Goal: Obtain resource: Download file/media

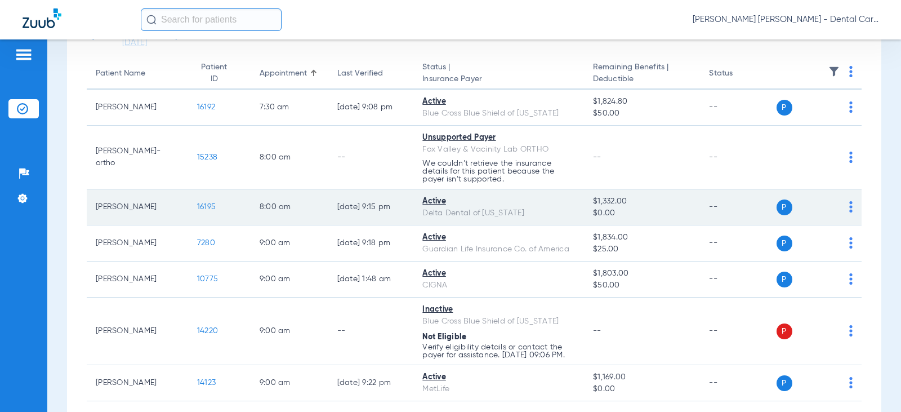
scroll to position [113, 0]
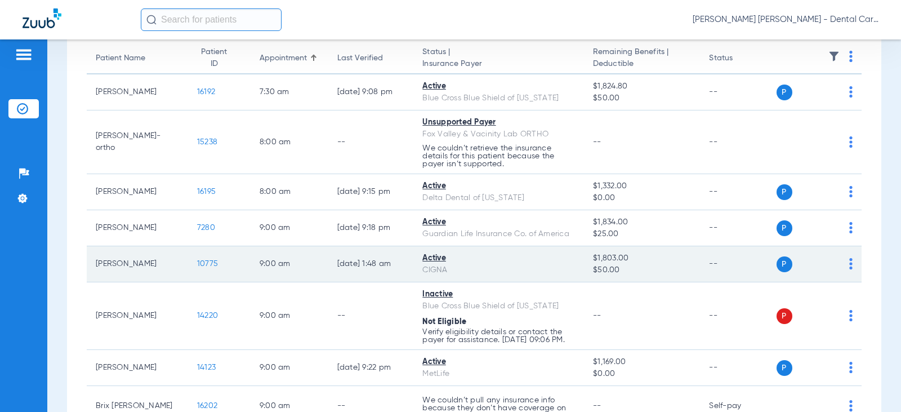
click at [197, 262] on span "10775" at bounding box center [207, 264] width 21 height 8
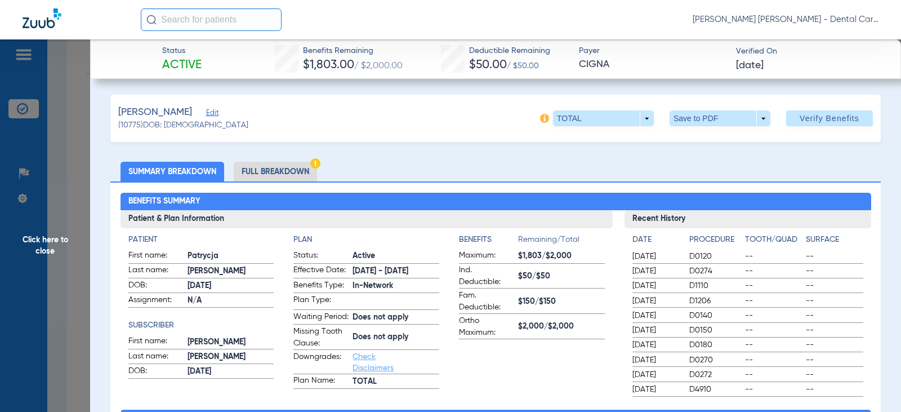
click at [272, 167] on li "Full Breakdown" at bounding box center [275, 172] width 83 height 20
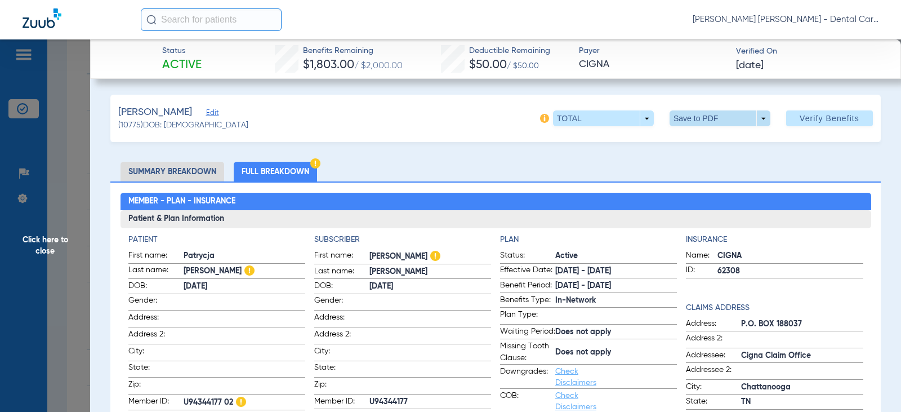
click at [697, 120] on span at bounding box center [719, 118] width 101 height 16
click at [706, 146] on button "insert_drive_file Save to PDF" at bounding box center [703, 140] width 85 height 23
click at [57, 239] on span "Click here to close" at bounding box center [45, 245] width 90 height 412
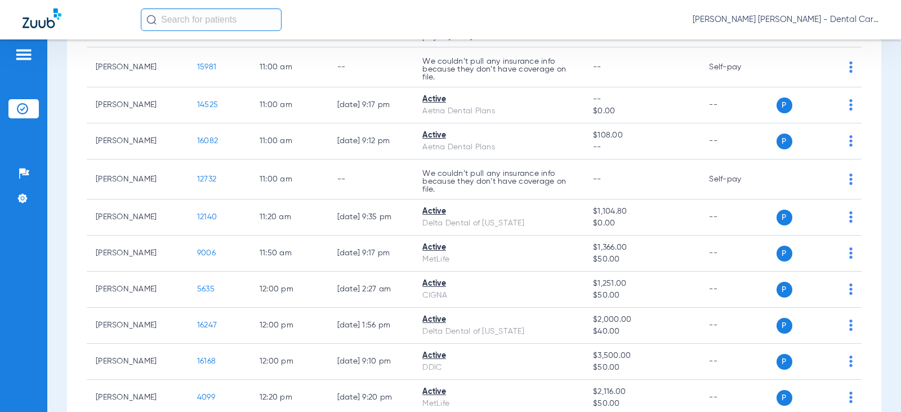
scroll to position [957, 0]
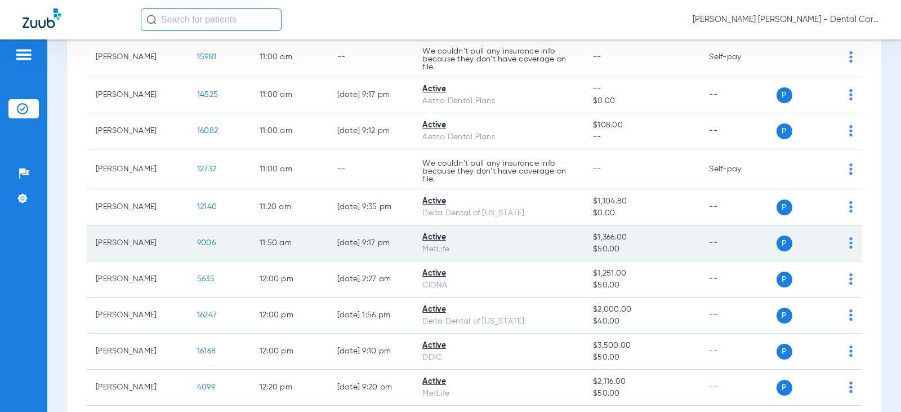
click at [200, 247] on span "9006" at bounding box center [206, 243] width 19 height 8
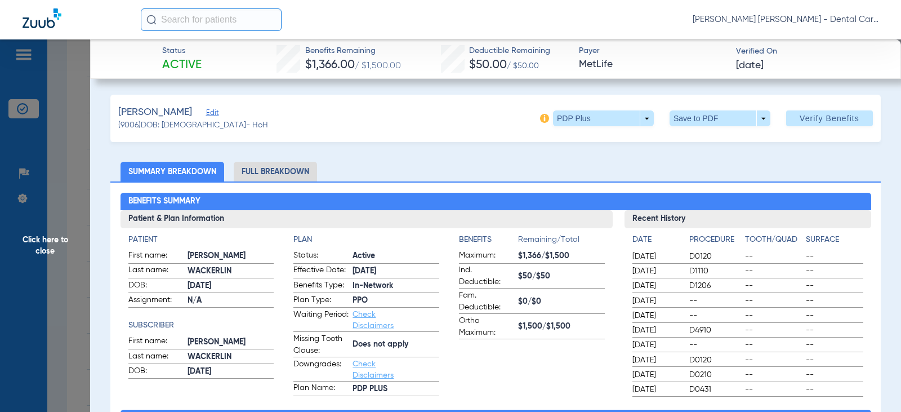
click at [299, 176] on li "Full Breakdown" at bounding box center [275, 172] width 83 height 20
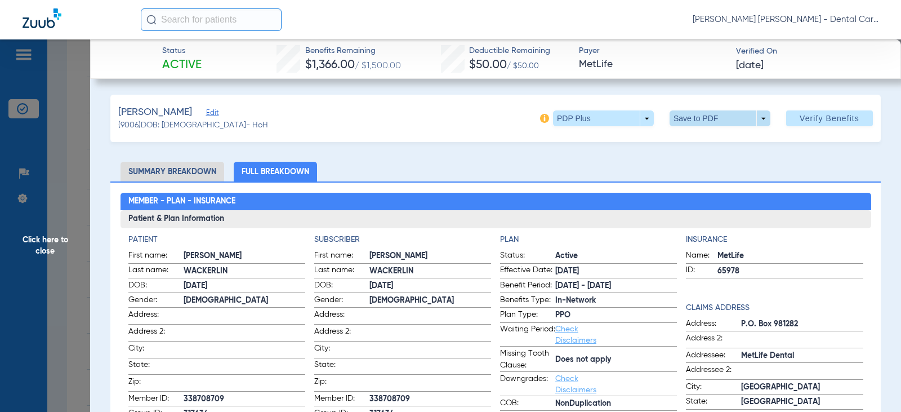
click at [687, 118] on span at bounding box center [719, 118] width 101 height 16
click at [692, 141] on button "insert_drive_file Save to PDF" at bounding box center [703, 140] width 85 height 23
click at [39, 242] on span "Click here to close" at bounding box center [45, 245] width 90 height 412
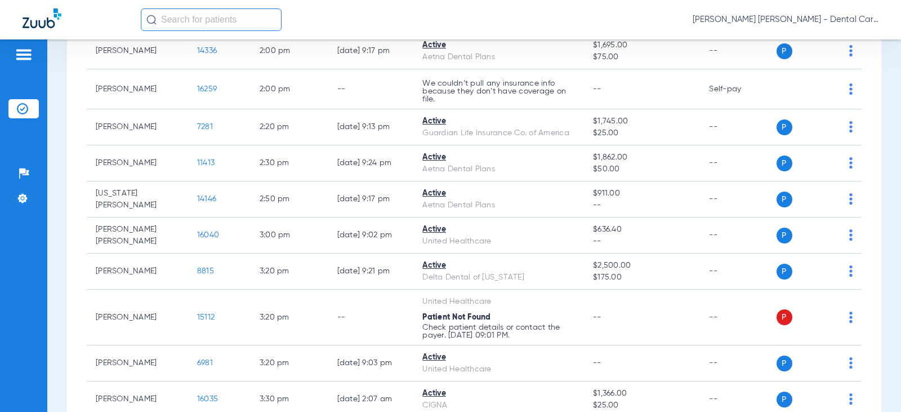
scroll to position [1689, 0]
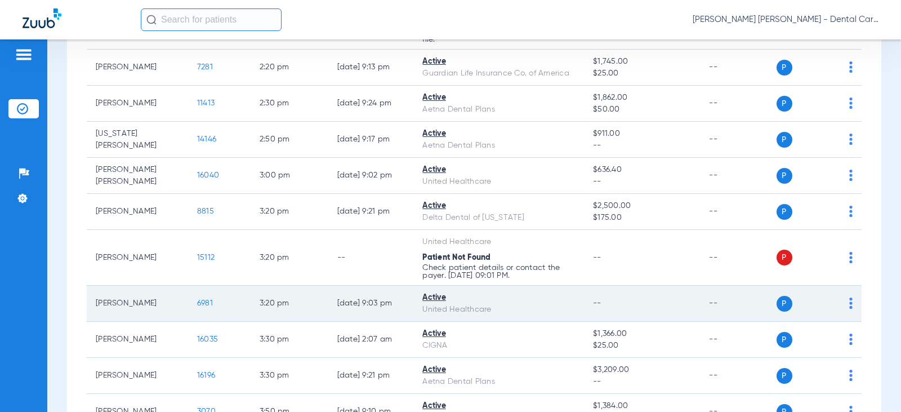
click at [199, 307] on span "6981" at bounding box center [205, 303] width 16 height 8
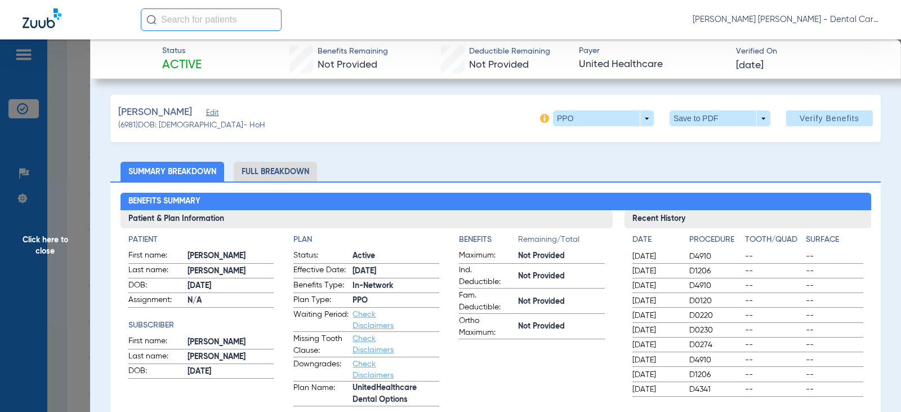
click at [274, 167] on li "Full Breakdown" at bounding box center [275, 172] width 83 height 20
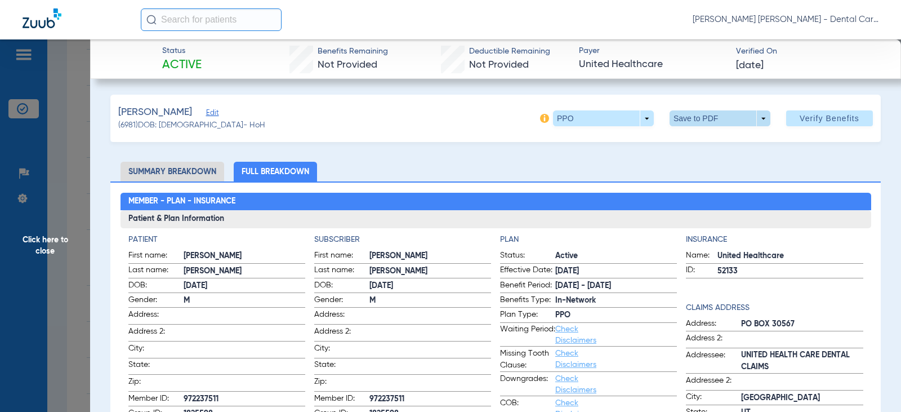
click at [680, 117] on span at bounding box center [719, 118] width 101 height 16
click at [686, 140] on button "insert_drive_file Save to PDF" at bounding box center [703, 140] width 85 height 23
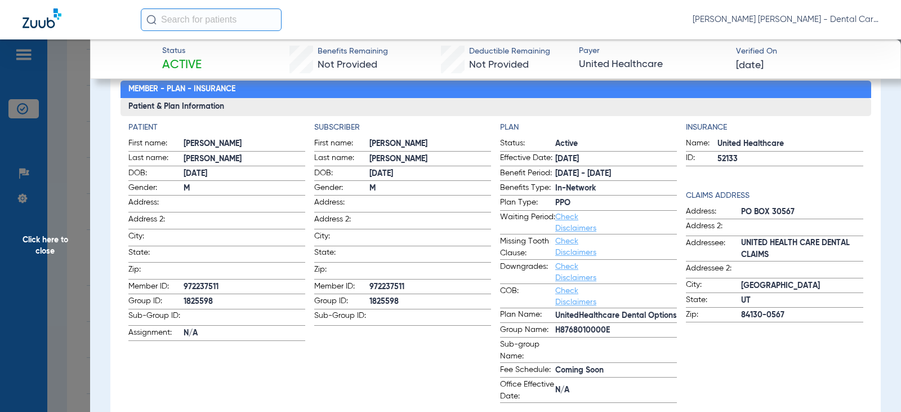
scroll to position [113, 0]
click at [52, 240] on span "Click here to close" at bounding box center [45, 245] width 90 height 412
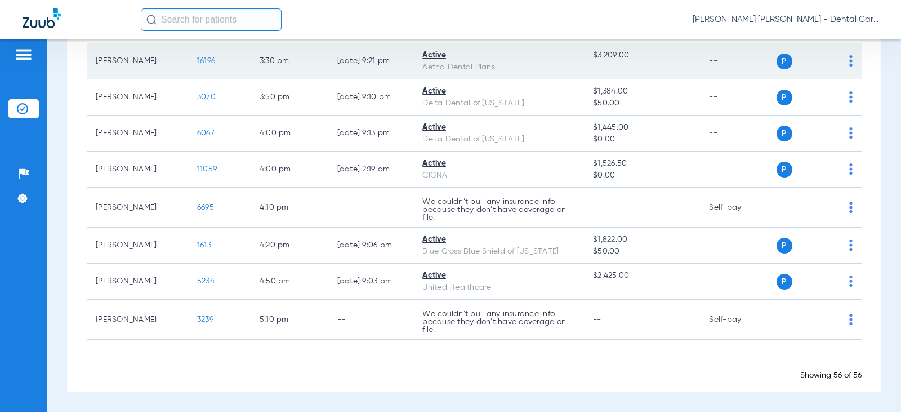
scroll to position [2011, 0]
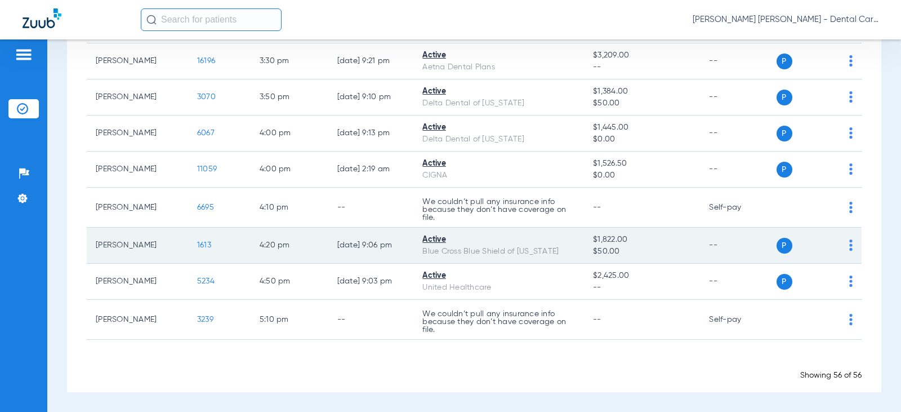
click at [197, 245] on span "1613" at bounding box center [204, 245] width 14 height 8
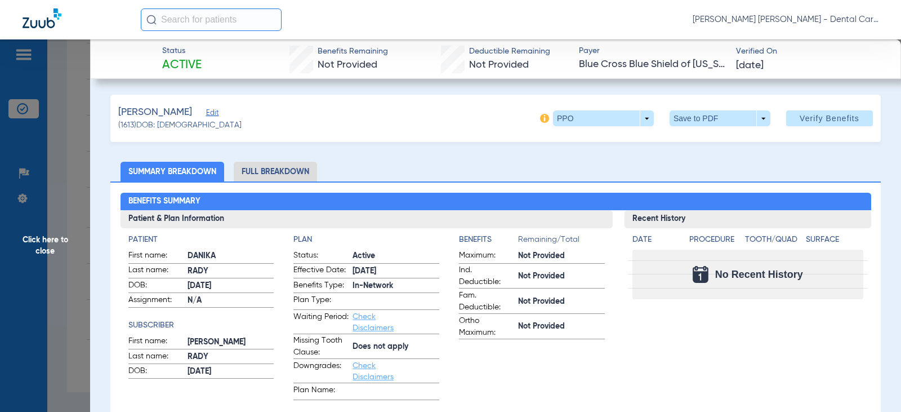
click at [288, 175] on li "Full Breakdown" at bounding box center [275, 172] width 83 height 20
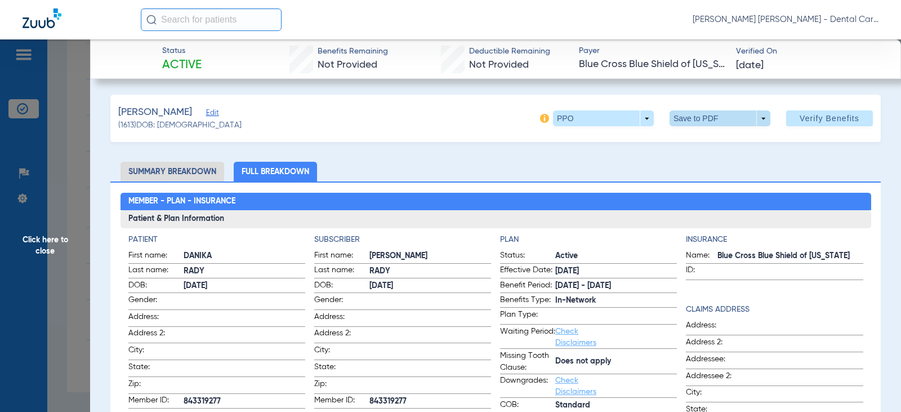
click at [707, 119] on span at bounding box center [720, 118] width 27 height 27
click at [440, 178] on div at bounding box center [450, 206] width 901 height 412
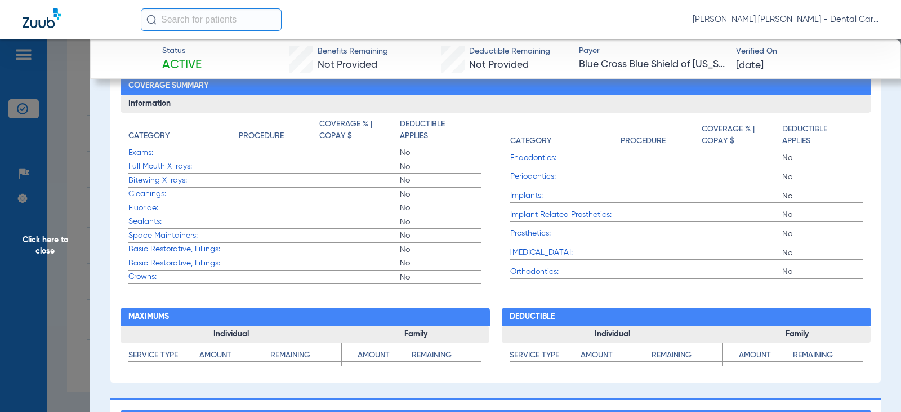
scroll to position [0, 0]
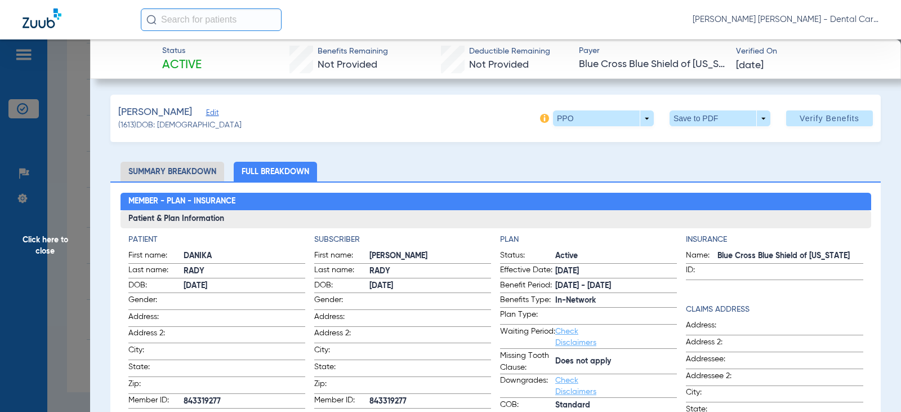
click at [58, 236] on span "Click here to close" at bounding box center [45, 245] width 90 height 412
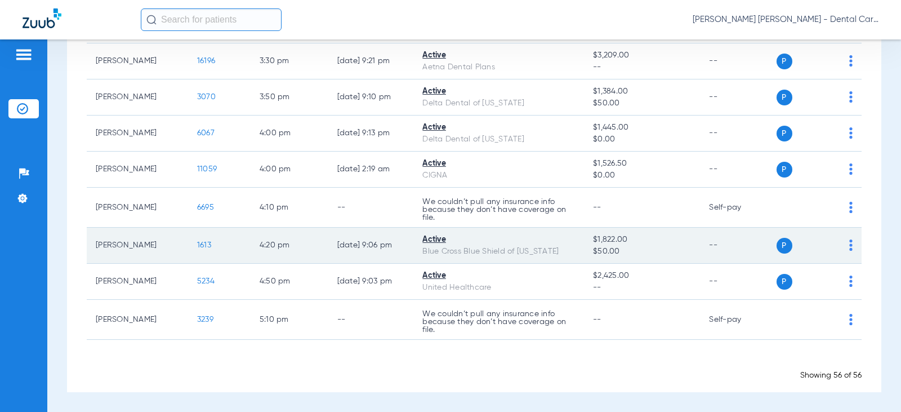
click at [199, 246] on span "1613" at bounding box center [204, 245] width 14 height 8
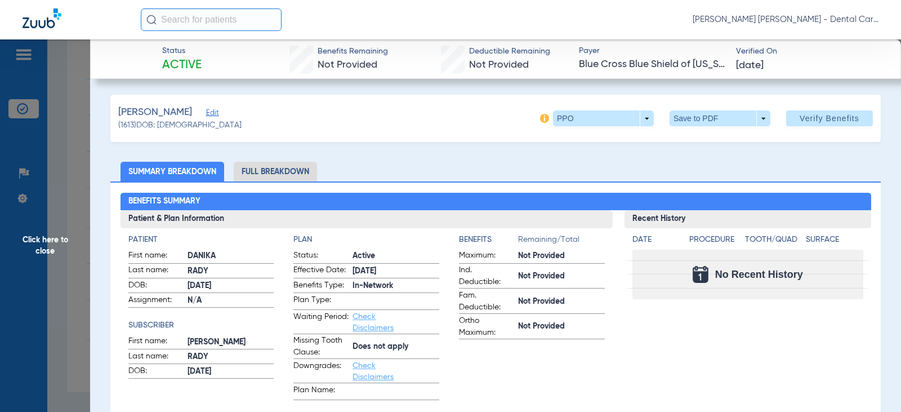
click at [50, 238] on span "Click here to close" at bounding box center [45, 245] width 90 height 412
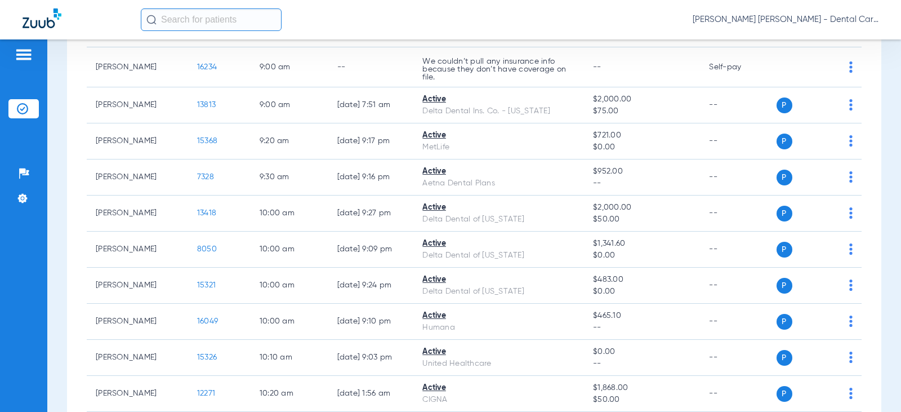
scroll to position [209, 0]
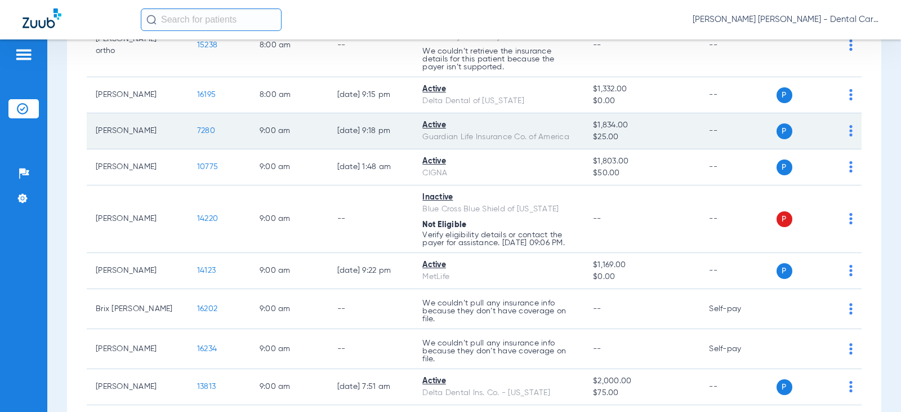
click at [197, 129] on span "7280" at bounding box center [206, 131] width 18 height 8
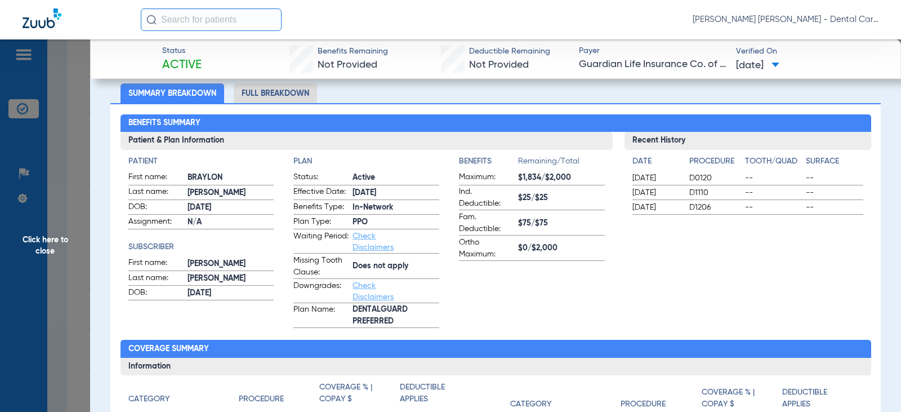
scroll to position [0, 0]
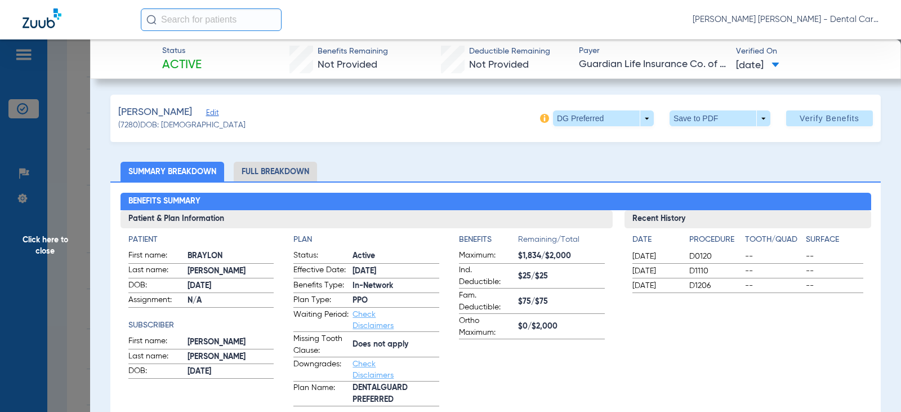
click at [48, 244] on span "Click here to close" at bounding box center [45, 245] width 90 height 412
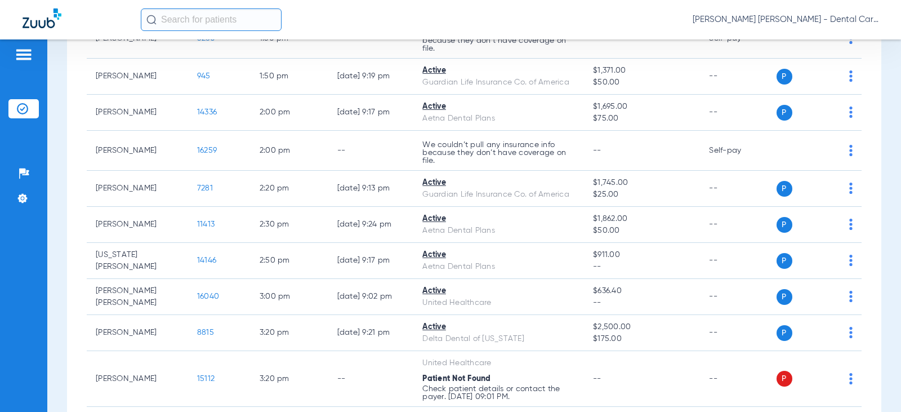
scroll to position [1576, 0]
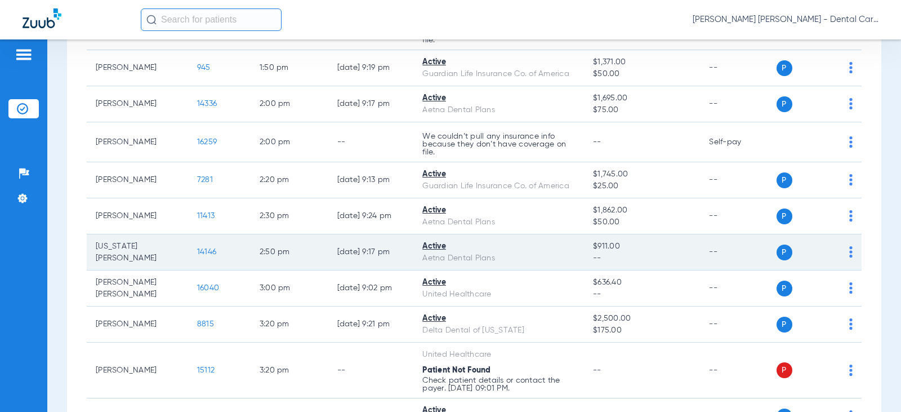
click at [199, 256] on span "14146" at bounding box center [206, 252] width 19 height 8
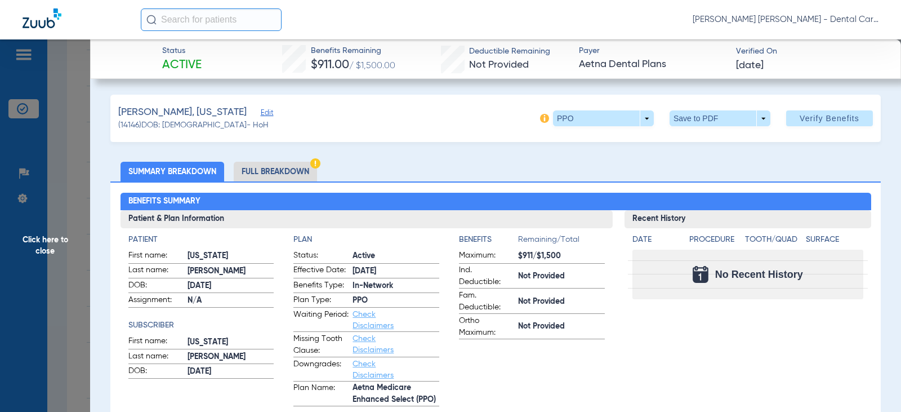
click at [279, 167] on li "Full Breakdown" at bounding box center [275, 172] width 83 height 20
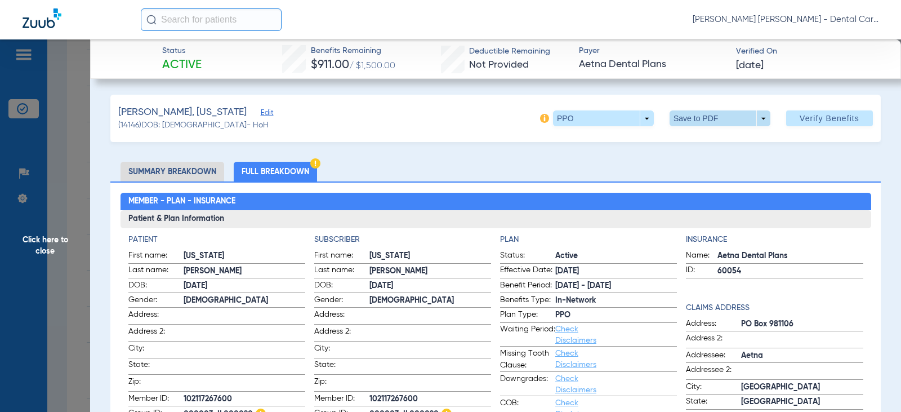
click at [712, 117] on span at bounding box center [720, 118] width 27 height 27
click at [708, 140] on span "Save to PDF" at bounding box center [715, 141] width 44 height 8
click at [48, 241] on span "Click here to close" at bounding box center [45, 245] width 90 height 412
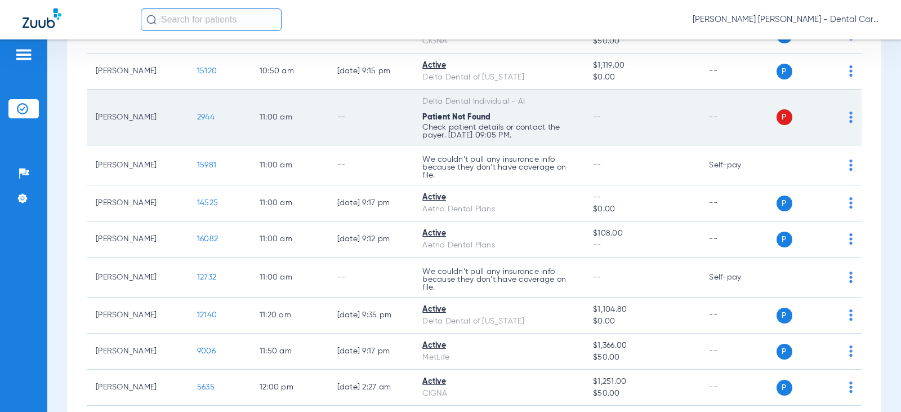
scroll to position [844, 0]
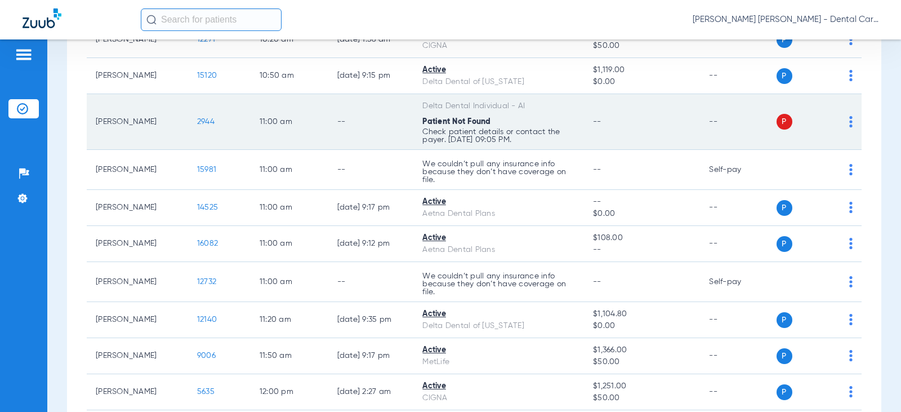
click at [198, 126] on span "2944" at bounding box center [205, 122] width 17 height 8
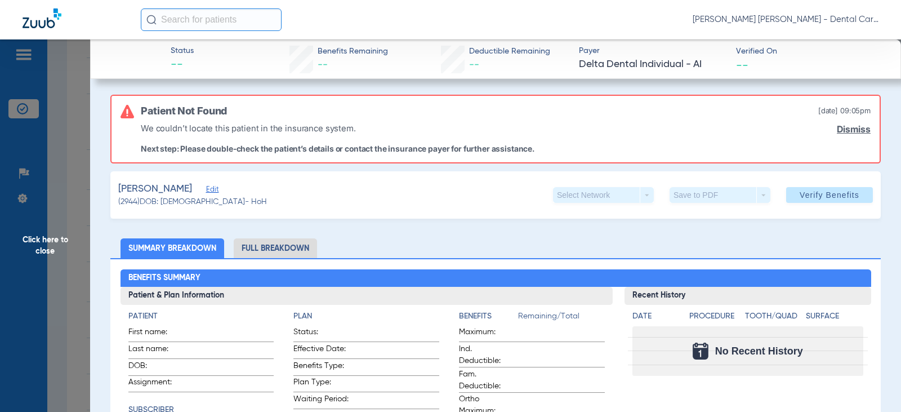
click at [294, 249] on li "Full Breakdown" at bounding box center [275, 248] width 83 height 20
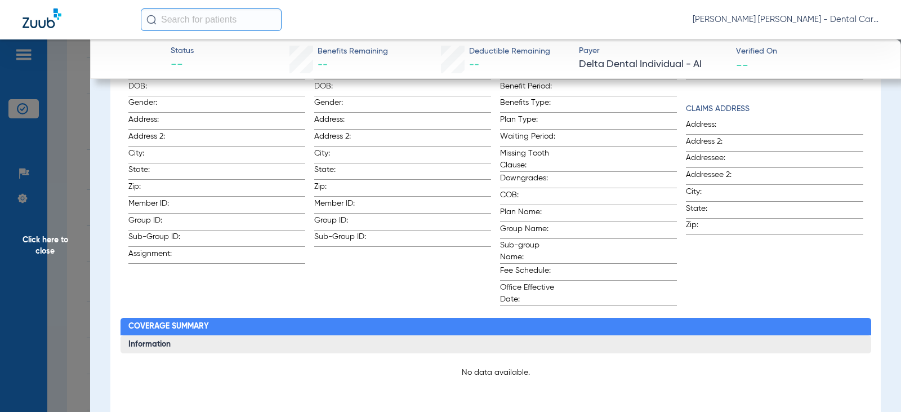
scroll to position [0, 0]
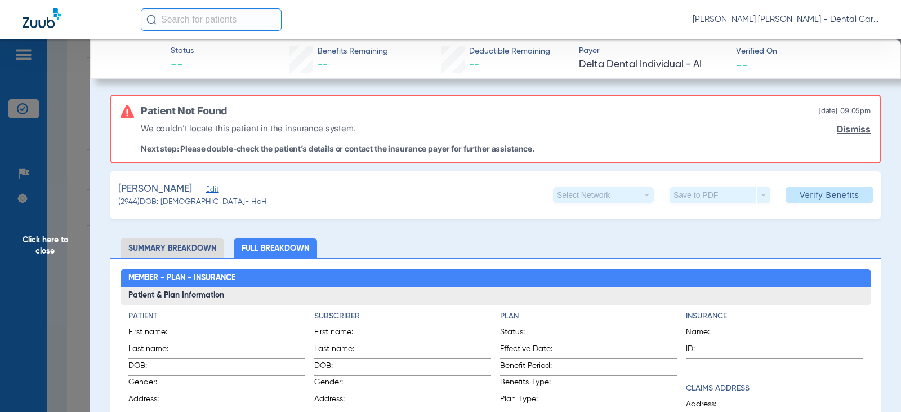
click at [51, 241] on span "Click here to close" at bounding box center [45, 245] width 90 height 412
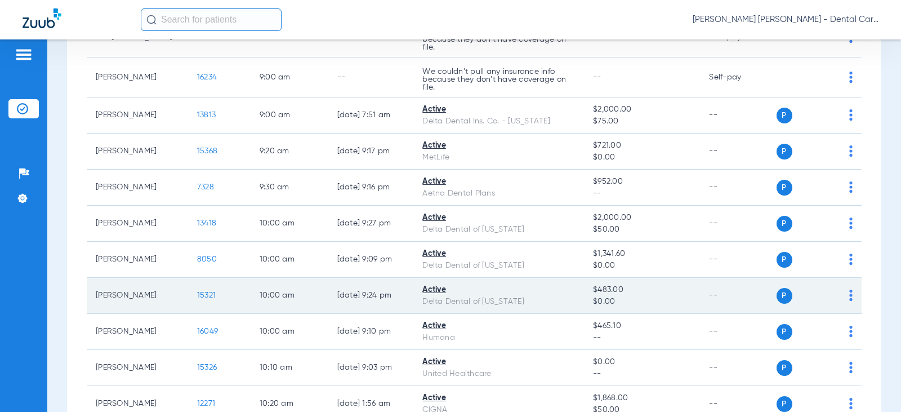
scroll to position [450, 0]
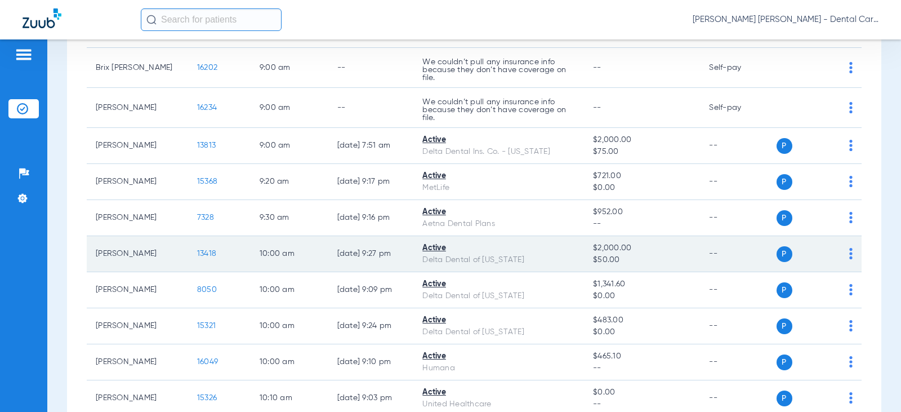
click at [199, 257] on span "13418" at bounding box center [206, 253] width 19 height 8
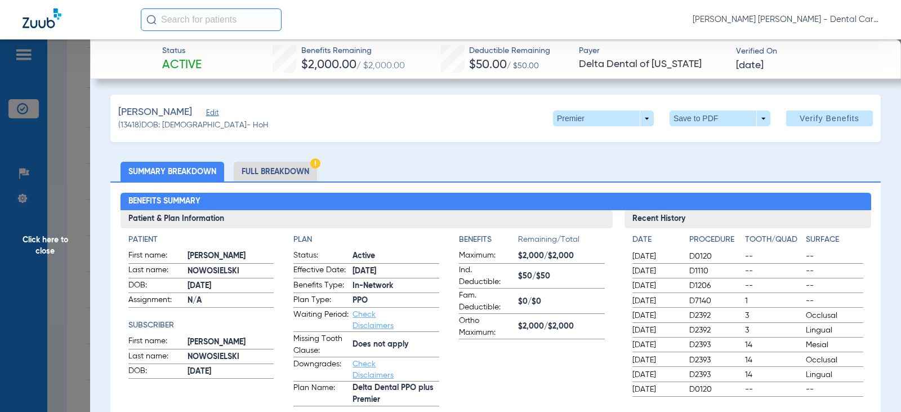
click at [281, 175] on li "Full Breakdown" at bounding box center [275, 172] width 83 height 20
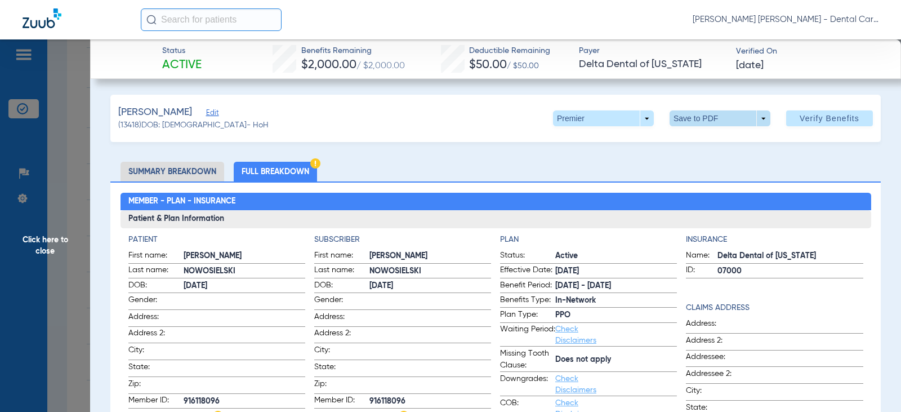
click at [691, 117] on span at bounding box center [719, 118] width 101 height 16
click at [702, 138] on span "Save to PDF" at bounding box center [715, 141] width 44 height 8
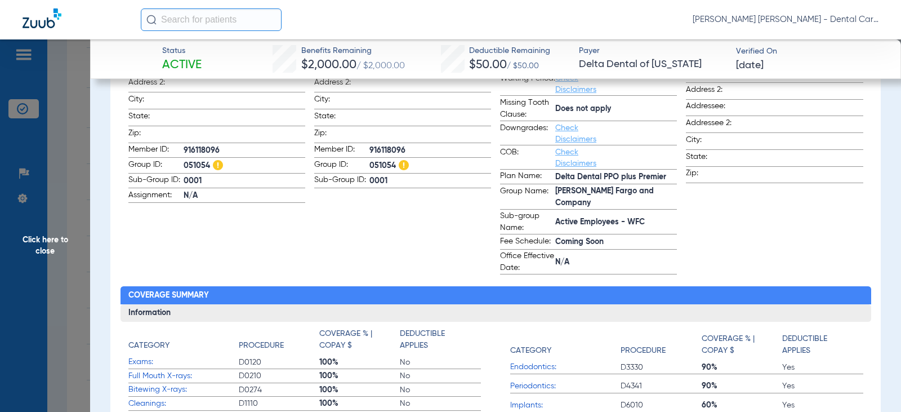
scroll to position [0, 0]
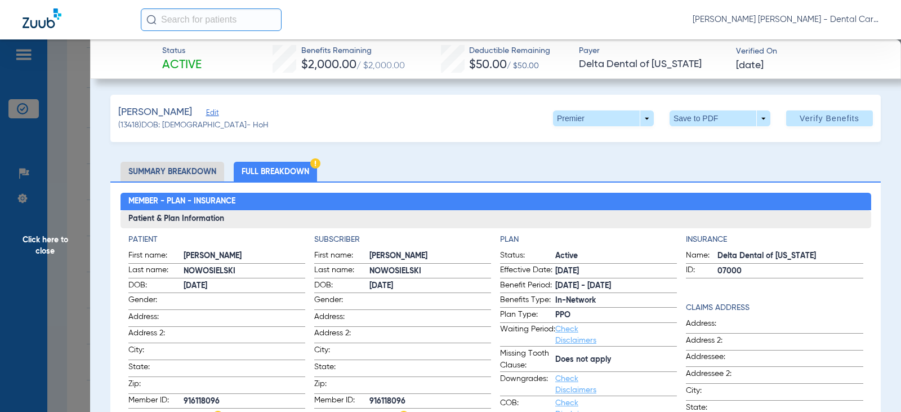
click at [52, 241] on span "Click here to close" at bounding box center [45, 245] width 90 height 412
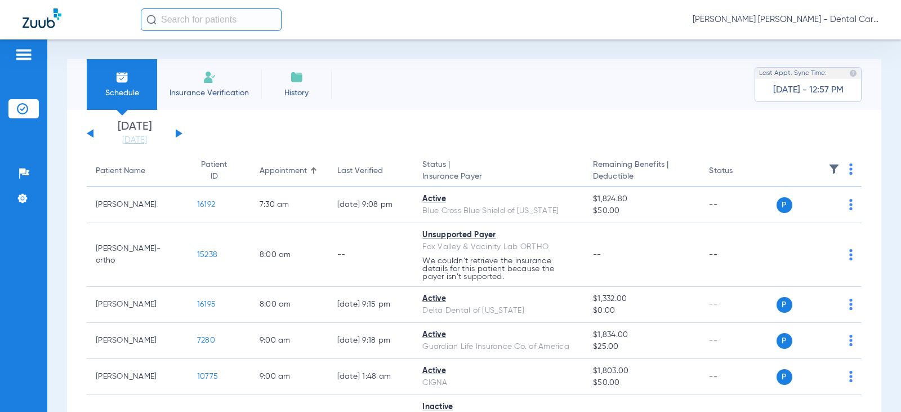
click at [93, 129] on div "[DATE] [DATE] [DATE] [DATE] [DATE] [DATE] [DATE] [DATE] [DATE] [DATE] [DATE] [D…" at bounding box center [135, 133] width 96 height 25
click at [89, 132] on button at bounding box center [90, 133] width 7 height 8
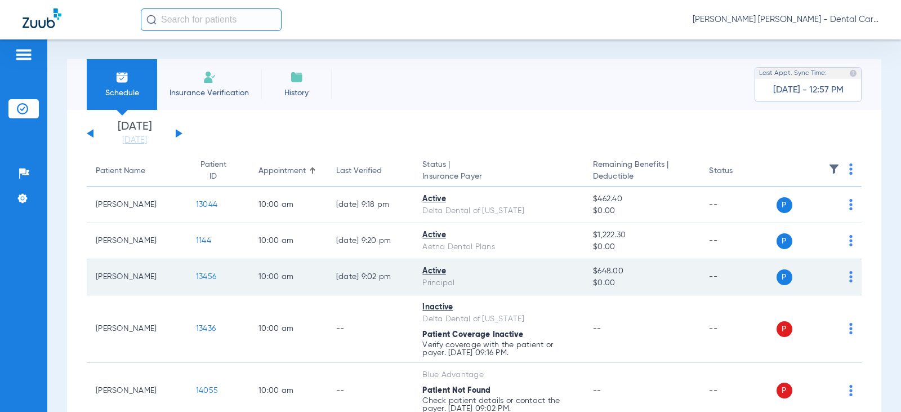
click at [202, 278] on span "13456" at bounding box center [206, 276] width 20 height 8
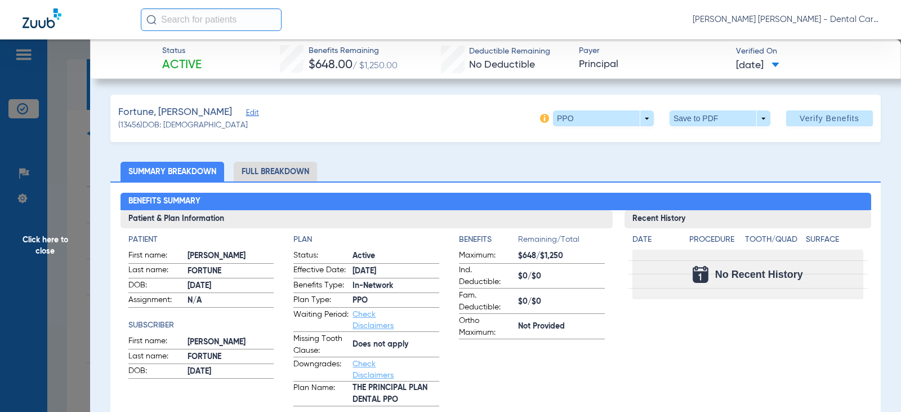
click at [281, 173] on li "Full Breakdown" at bounding box center [275, 172] width 83 height 20
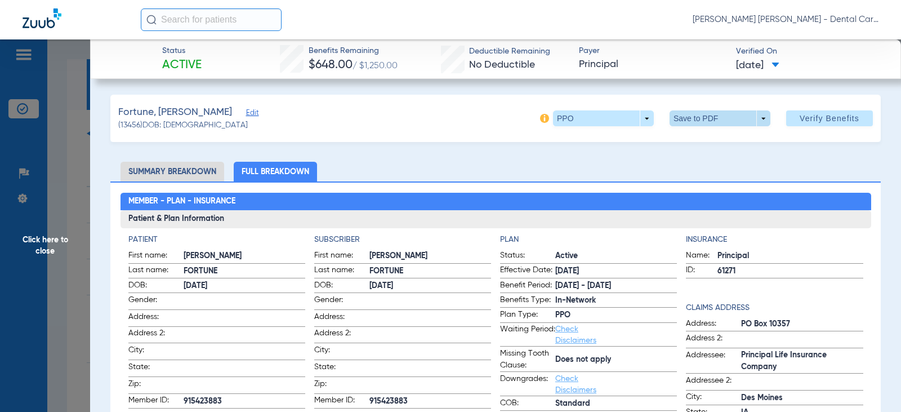
click at [707, 120] on span at bounding box center [720, 118] width 27 height 27
click at [701, 137] on span "Save to PDF" at bounding box center [715, 141] width 44 height 8
click at [61, 238] on span "Click here to close" at bounding box center [45, 245] width 90 height 412
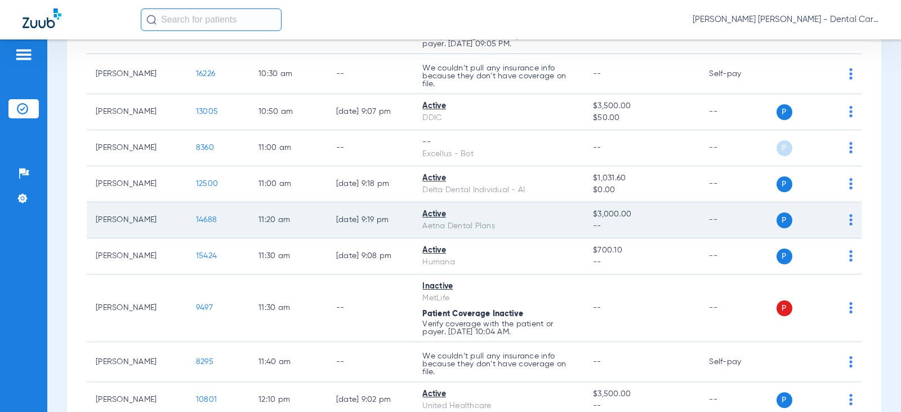
scroll to position [507, 0]
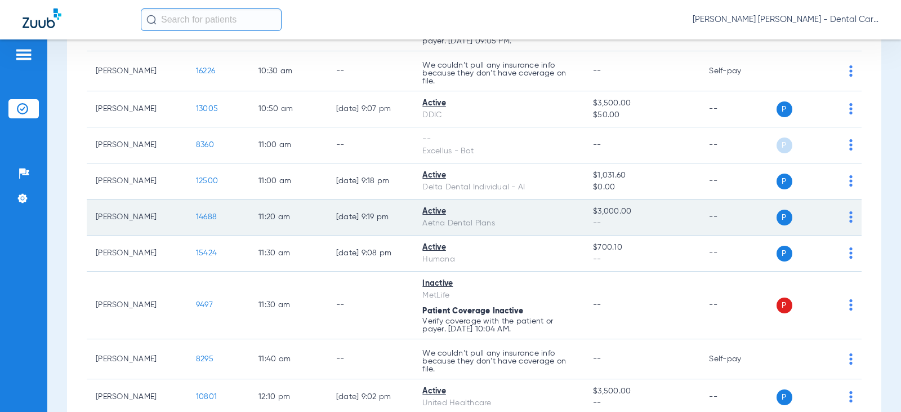
click at [196, 212] on td "14688" at bounding box center [218, 217] width 62 height 36
click at [195, 222] on td "14688" at bounding box center [218, 217] width 62 height 36
click at [196, 217] on span "14688" at bounding box center [206, 217] width 21 height 8
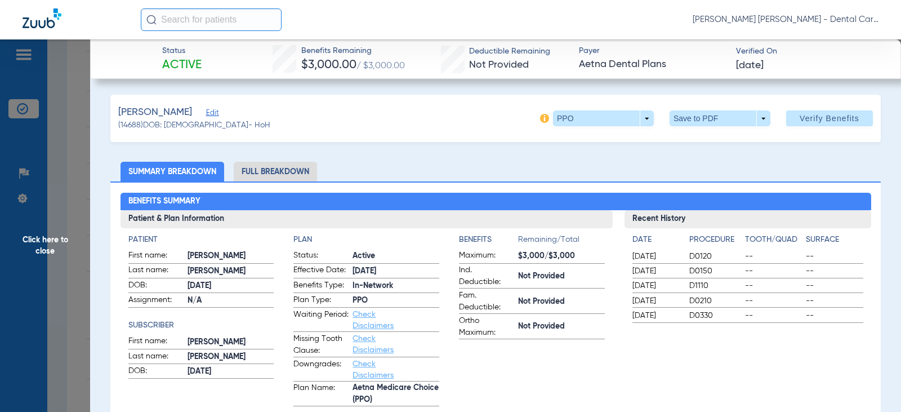
click at [275, 171] on li "Full Breakdown" at bounding box center [275, 172] width 83 height 20
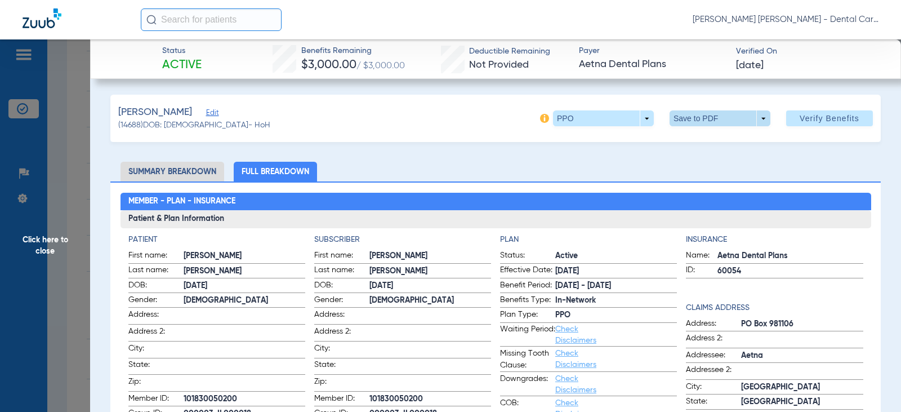
click at [707, 117] on span at bounding box center [720, 118] width 27 height 27
click at [703, 138] on span "Save to PDF" at bounding box center [715, 141] width 44 height 8
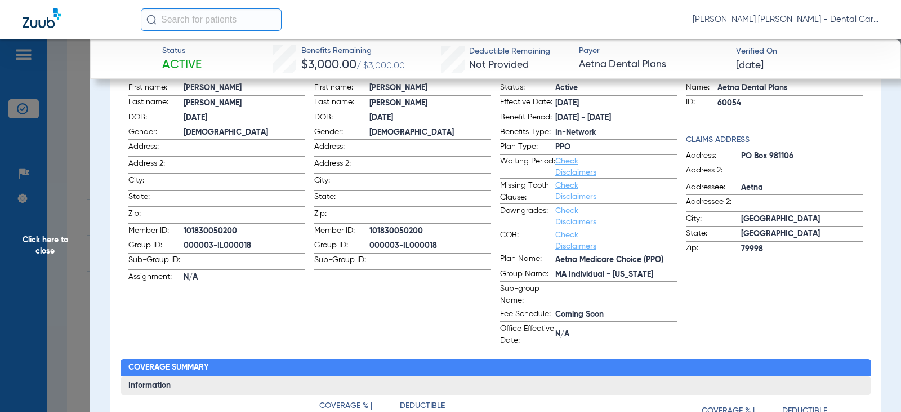
scroll to position [169, 0]
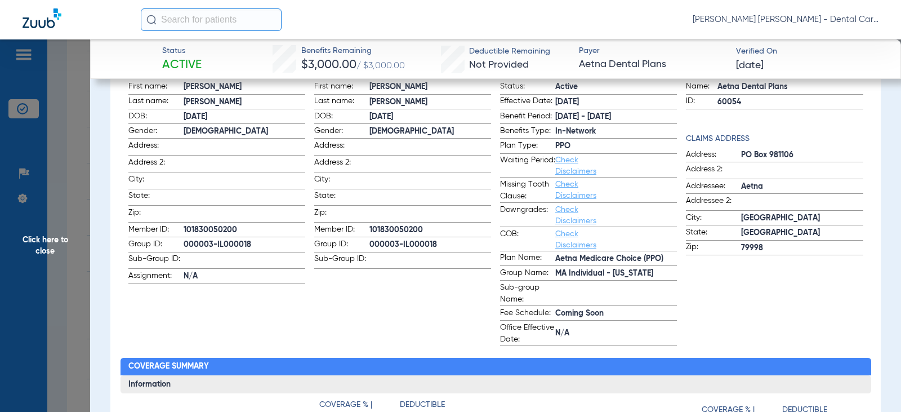
click at [44, 247] on span "Click here to close" at bounding box center [45, 245] width 90 height 412
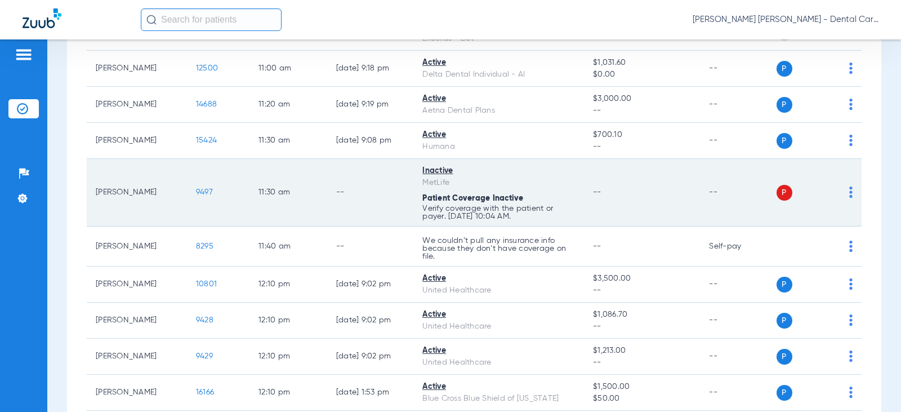
scroll to position [676, 0]
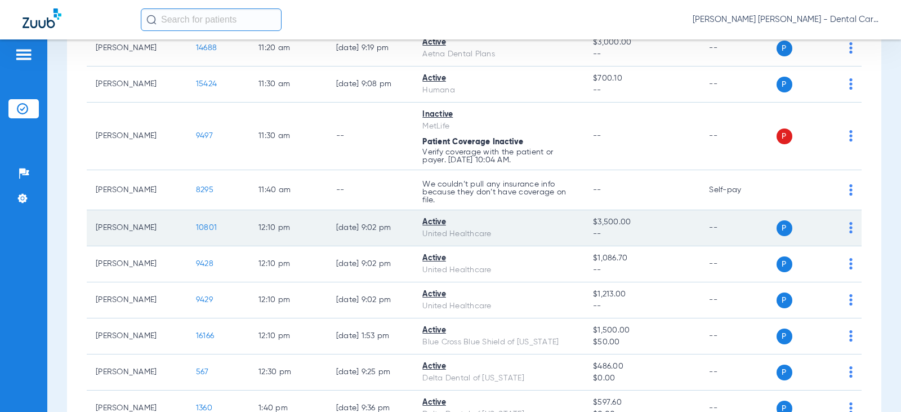
click at [202, 229] on span "10801" at bounding box center [206, 227] width 21 height 8
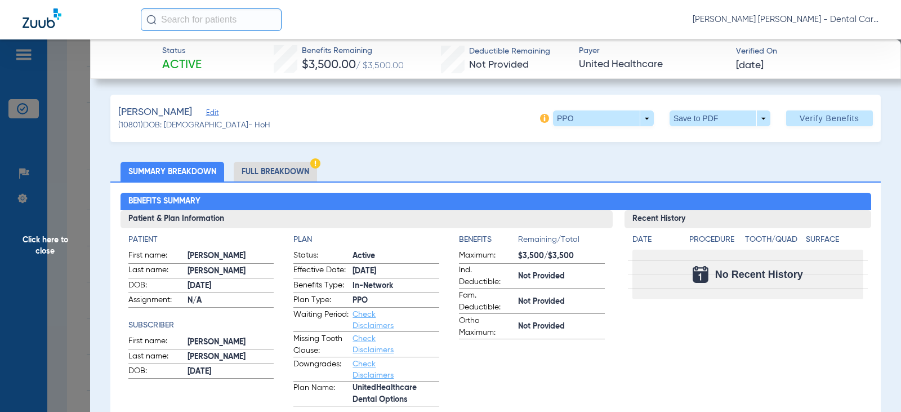
click at [294, 172] on li "Full Breakdown" at bounding box center [275, 172] width 83 height 20
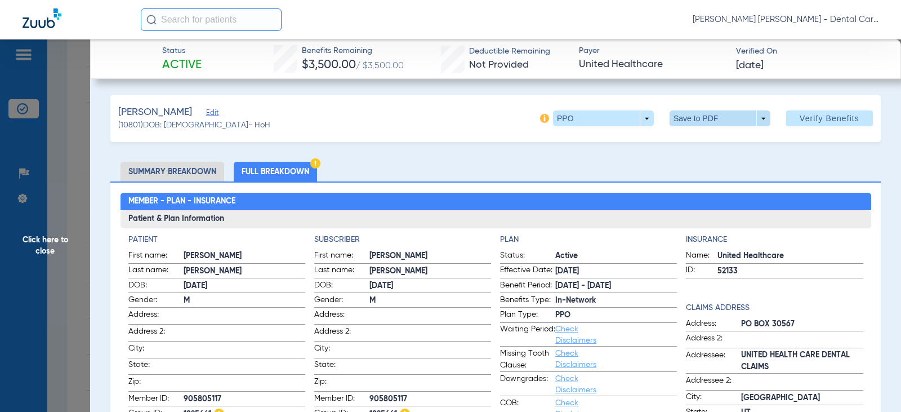
click at [707, 119] on span at bounding box center [720, 118] width 27 height 27
click at [698, 137] on span "Save to PDF" at bounding box center [715, 141] width 44 height 8
click at [51, 236] on span "Click here to close" at bounding box center [45, 245] width 90 height 412
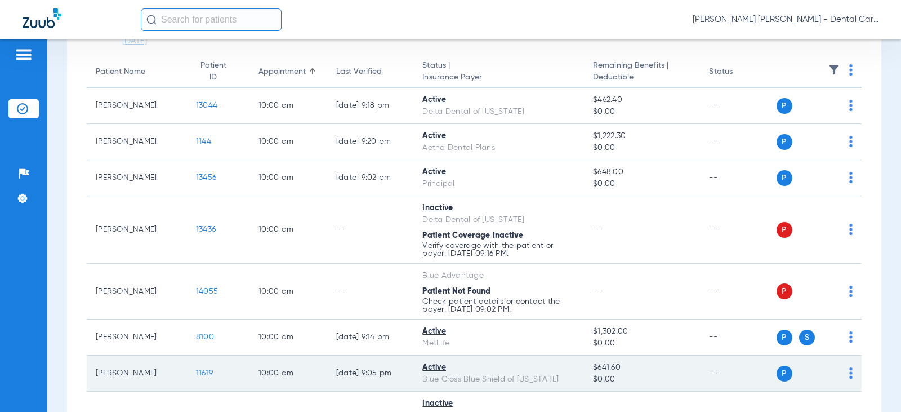
scroll to position [0, 0]
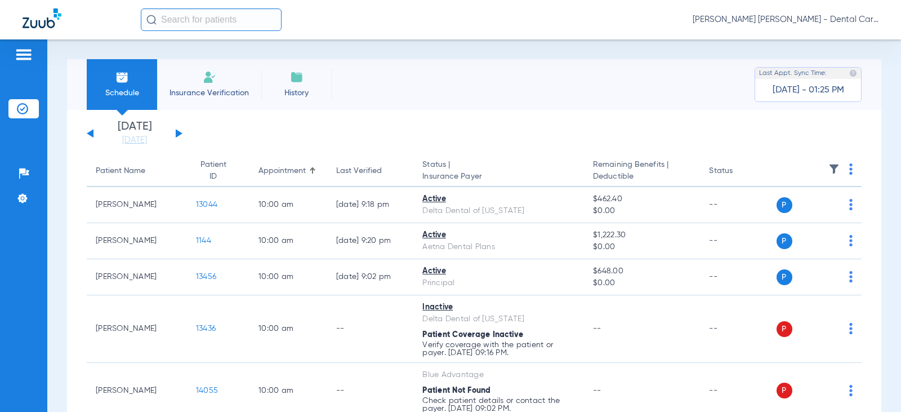
click at [216, 23] on input "text" at bounding box center [211, 19] width 141 height 23
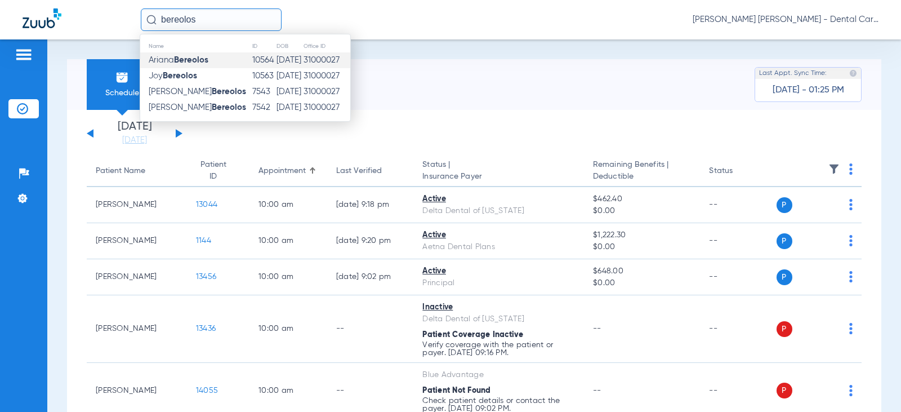
type input "bereolos"
click at [182, 59] on strong "Bereolos" at bounding box center [191, 60] width 34 height 8
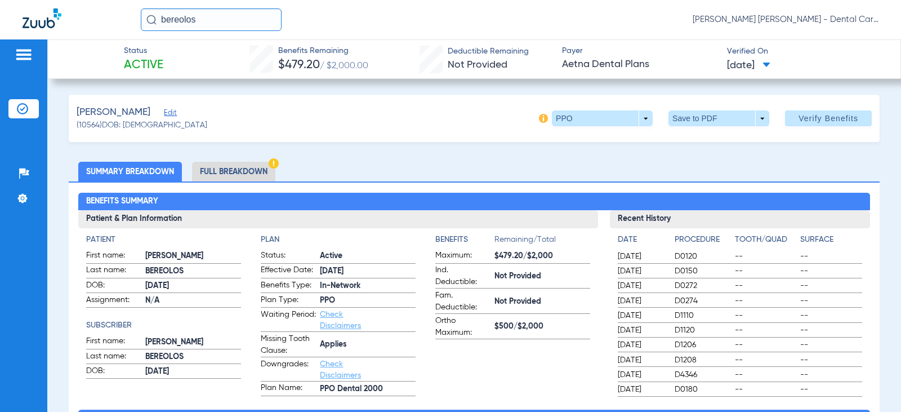
click at [237, 174] on li "Full Breakdown" at bounding box center [233, 172] width 83 height 20
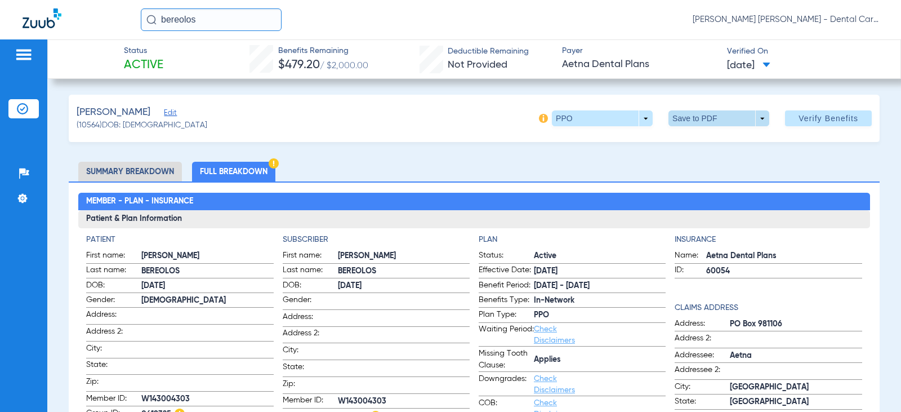
click at [706, 122] on span at bounding box center [718, 118] width 27 height 27
click at [700, 151] on button "insert_drive_file Save to PDF" at bounding box center [702, 140] width 85 height 23
click at [677, 112] on span at bounding box center [718, 118] width 101 height 16
click at [691, 139] on button "insert_drive_file Save to PDF" at bounding box center [702, 140] width 85 height 23
